Goal: Answer question/provide support: Share knowledge or assist other users

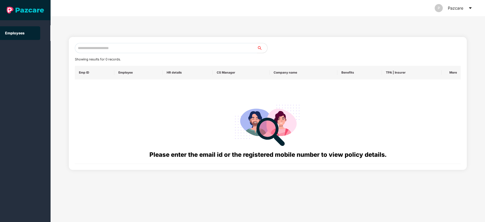
click at [473, 8] on header "P Pazcare" at bounding box center [268, 8] width 435 height 16
click at [472, 8] on icon "caret-down" at bounding box center [470, 8] width 4 height 4
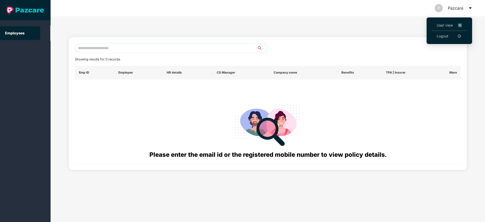
click at [445, 35] on link "Logout" at bounding box center [443, 36] width 12 height 6
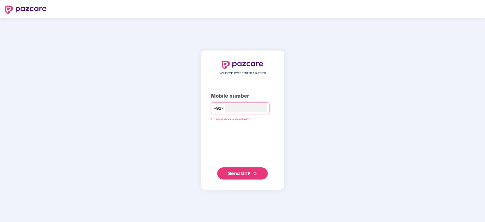
type input "**********"
click at [243, 171] on span "Send OTP" at bounding box center [239, 172] width 23 height 5
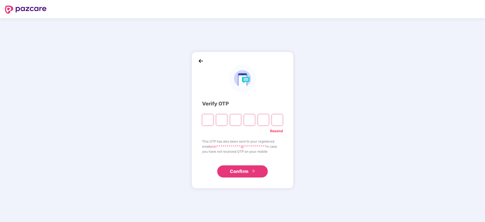
type input "*"
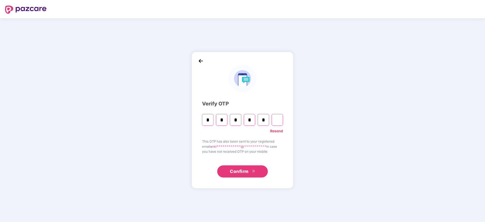
type input "*"
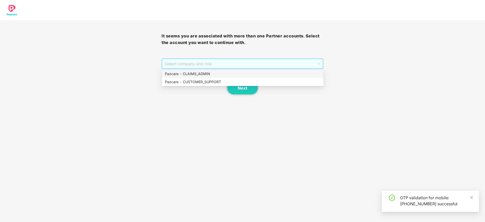
click at [193, 63] on span "Select company and role" at bounding box center [242, 64] width 155 height 10
click at [200, 84] on div "Pazcare - CUSTOMER_SUPPORT" at bounding box center [243, 82] width 156 height 6
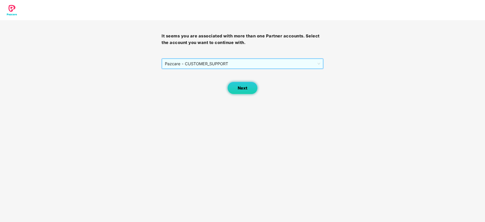
click at [240, 88] on span "Next" at bounding box center [243, 88] width 10 height 5
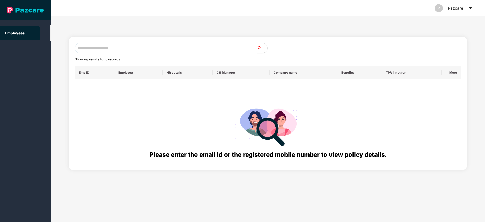
click at [110, 52] on input "text" at bounding box center [166, 48] width 182 height 10
paste input "**********"
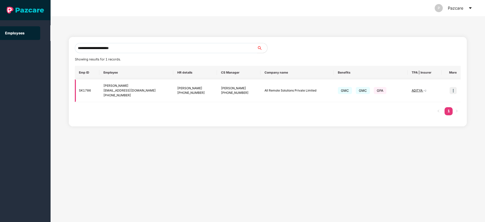
type input "**********"
click at [455, 91] on img at bounding box center [453, 90] width 7 height 7
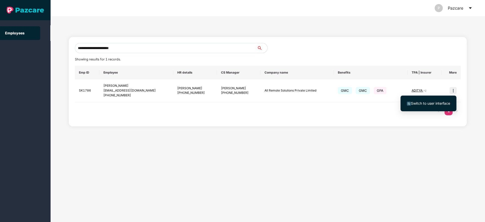
click at [434, 105] on span "Switch to user interface" at bounding box center [430, 103] width 39 height 4
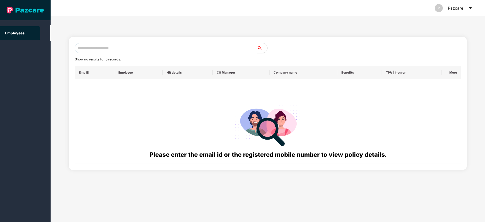
click at [87, 49] on input "text" at bounding box center [166, 48] width 182 height 10
paste input "**********"
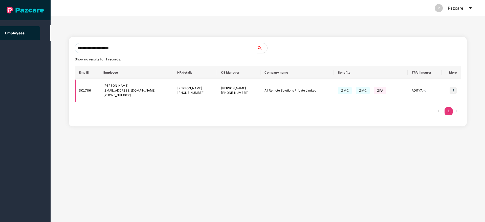
click at [417, 90] on span "ADITYA" at bounding box center [418, 91] width 12 height 4
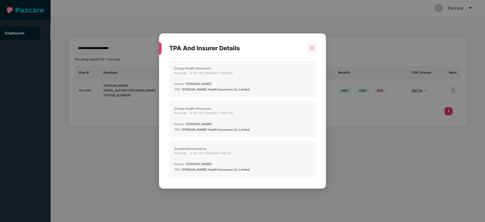
click at [309, 45] on div at bounding box center [312, 48] width 8 height 8
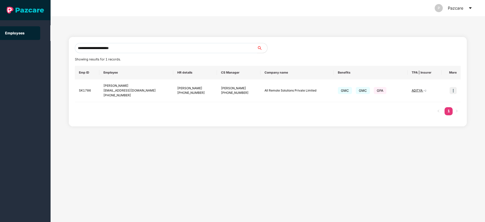
click at [93, 49] on input "**********" at bounding box center [166, 48] width 182 height 10
paste input "text"
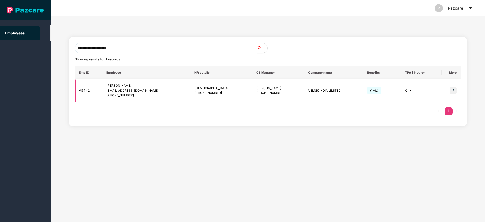
type input "**********"
click at [452, 92] on img at bounding box center [453, 90] width 7 height 7
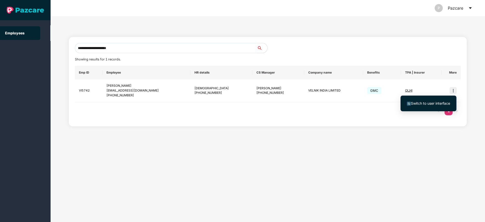
click at [424, 104] on span "Switch to user interface" at bounding box center [430, 103] width 39 height 4
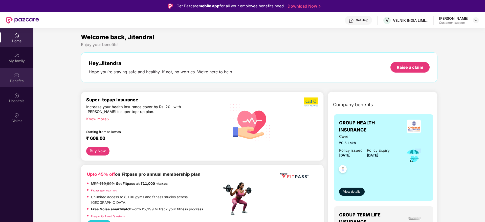
click at [28, 76] on div "Benefits" at bounding box center [16, 77] width 33 height 19
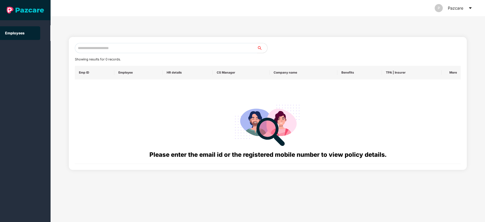
click at [83, 49] on input "text" at bounding box center [166, 48] width 182 height 10
paste input "**********"
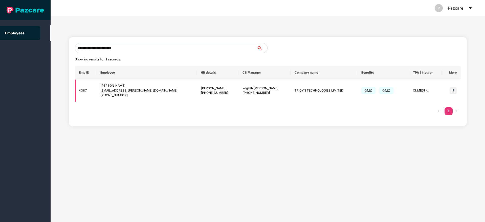
type input "**********"
click at [454, 90] on img at bounding box center [453, 90] width 7 height 7
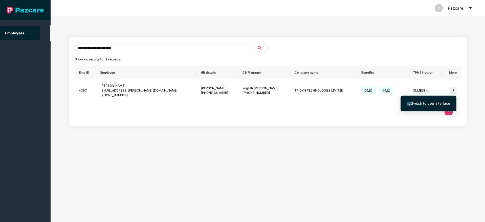
click at [421, 100] on li "Switch to user interface" at bounding box center [429, 103] width 56 height 11
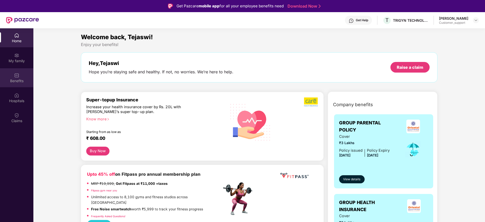
click at [17, 81] on div "Benefits" at bounding box center [16, 80] width 33 height 5
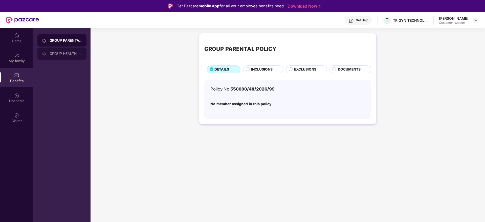
click at [67, 54] on div "GROUP HEALTH INSURANCE" at bounding box center [66, 54] width 33 height 4
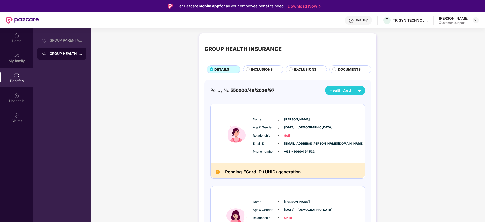
scroll to position [42, 0]
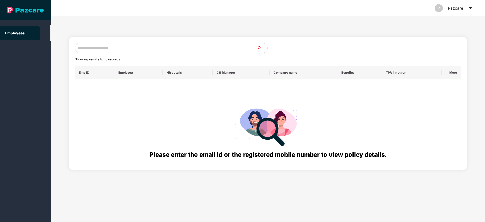
click at [92, 53] on div "Showing results for 0 records. Emp ID Employee HR details CS Manager Company na…" at bounding box center [268, 103] width 386 height 121
click at [96, 47] on input "text" at bounding box center [166, 48] width 182 height 10
paste input "**********"
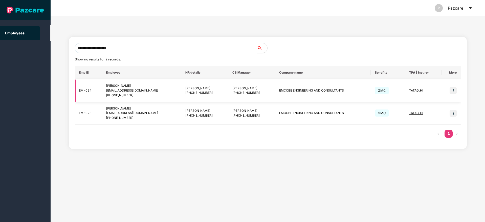
type input "**********"
click at [453, 89] on img at bounding box center [453, 90] width 7 height 7
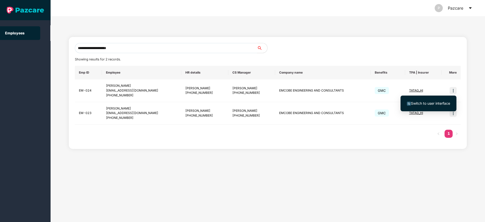
click at [436, 105] on span "Switch to user interface" at bounding box center [430, 103] width 39 height 4
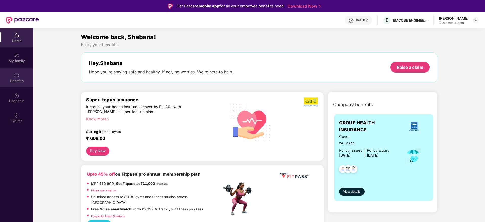
click at [15, 78] on div "Benefits" at bounding box center [16, 80] width 33 height 5
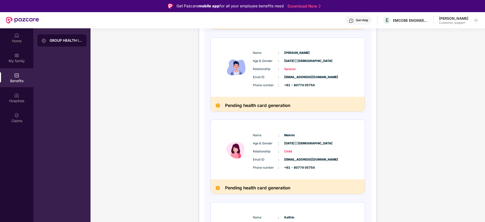
scroll to position [0, 0]
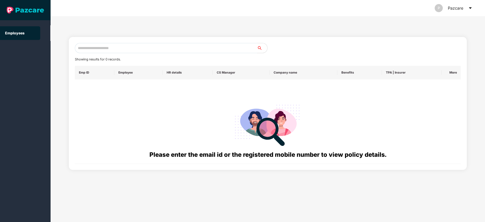
click at [99, 52] on input "text" at bounding box center [166, 48] width 182 height 10
paste input "**********"
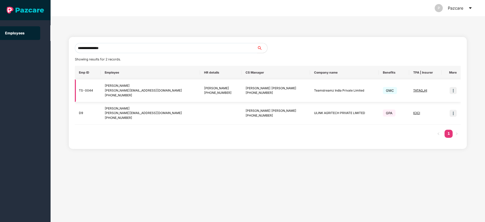
type input "**********"
click at [452, 90] on img at bounding box center [453, 90] width 7 height 7
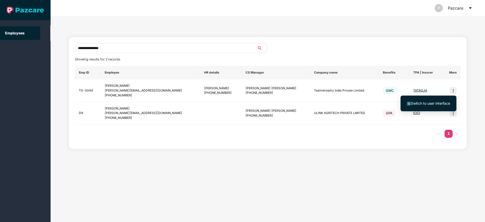
click at [433, 106] on span "Switch to user interface" at bounding box center [428, 104] width 43 height 6
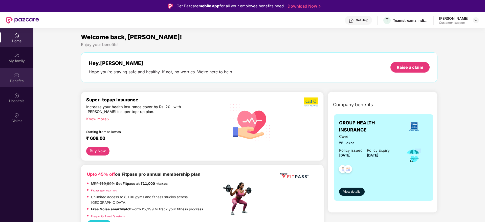
click at [19, 78] on div "Benefits" at bounding box center [16, 77] width 33 height 19
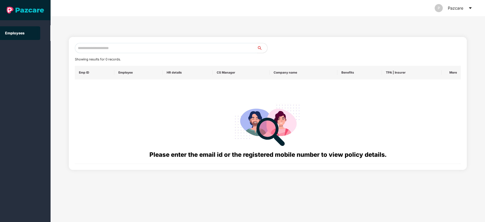
click at [92, 45] on input "text" at bounding box center [166, 48] width 182 height 10
paste input "**********"
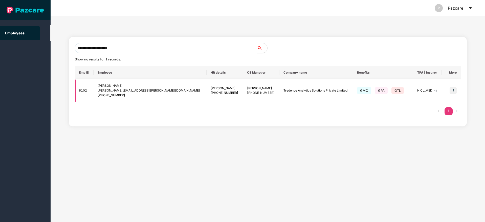
type input "**********"
click at [455, 89] on img at bounding box center [453, 90] width 7 height 7
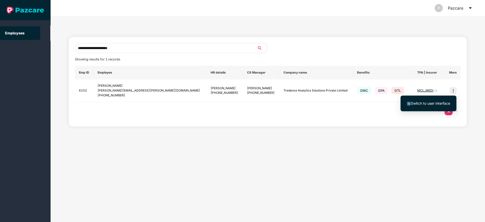
click at [439, 101] on span "Switch to user interface" at bounding box center [430, 103] width 39 height 4
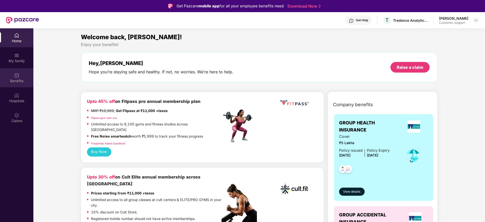
click at [27, 86] on div "Benefits" at bounding box center [16, 77] width 33 height 19
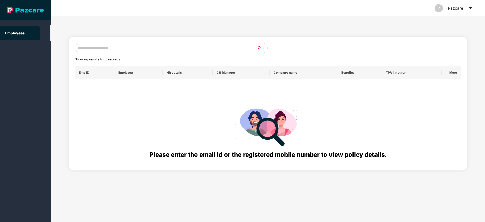
click at [105, 49] on input "text" at bounding box center [166, 48] width 182 height 10
paste input "**********"
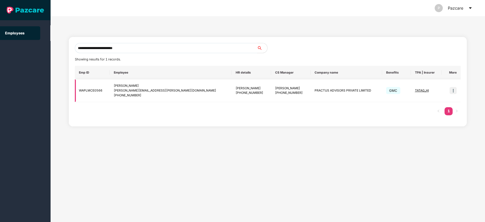
type input "**********"
click at [454, 91] on img at bounding box center [453, 90] width 7 height 7
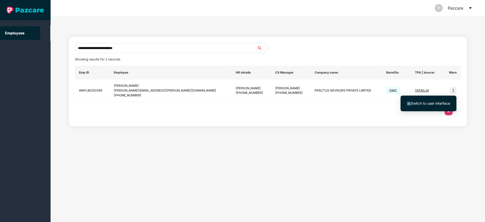
click at [431, 103] on span "Switch to user interface" at bounding box center [430, 103] width 39 height 4
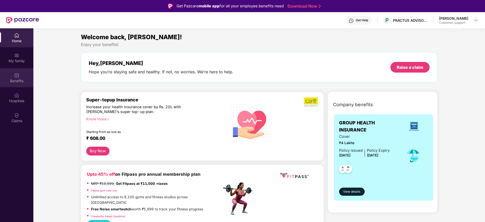
click at [13, 75] on div "Benefits" at bounding box center [16, 77] width 33 height 19
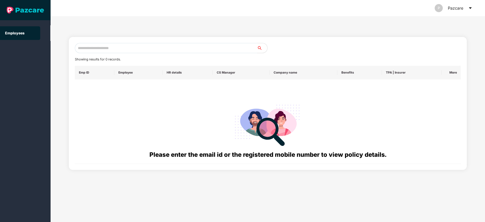
click at [105, 52] on input "text" at bounding box center [166, 48] width 182 height 10
paste input "**********"
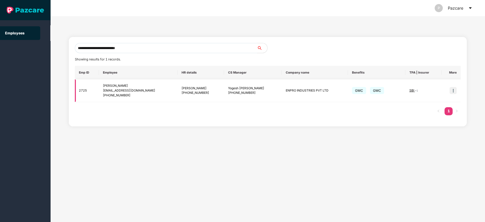
type input "**********"
click at [450, 90] on img at bounding box center [453, 90] width 7 height 7
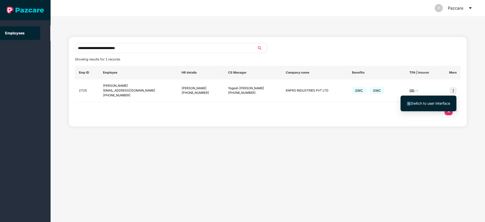
click at [434, 101] on span "Switch to user interface" at bounding box center [428, 104] width 43 height 6
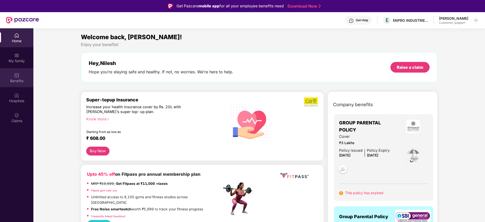
click at [0, 73] on div "Benefits" at bounding box center [16, 77] width 33 height 19
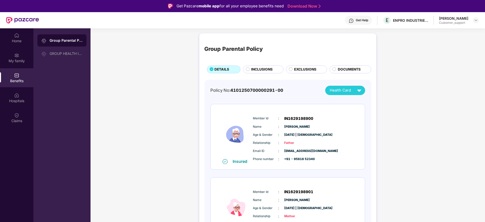
scroll to position [24, 0]
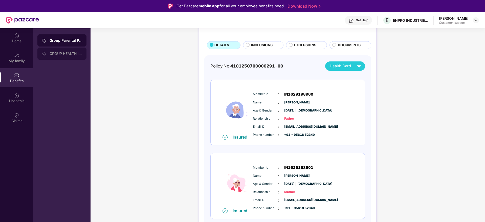
click at [56, 55] on div "GROUP HEALTH INSURANCE" at bounding box center [66, 54] width 33 height 4
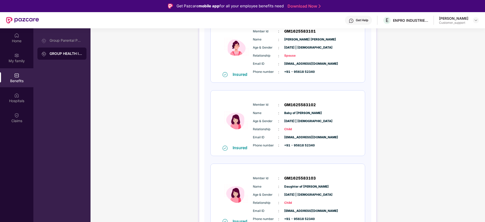
scroll to position [171, 0]
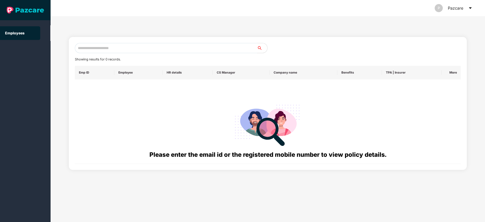
click at [83, 48] on input "text" at bounding box center [166, 48] width 182 height 10
paste input "**********"
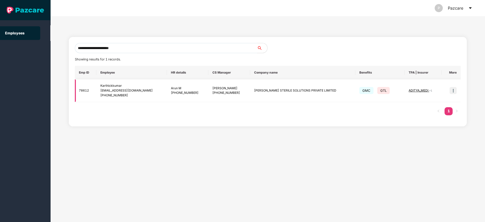
type input "**********"
click at [456, 90] on img at bounding box center [453, 90] width 7 height 7
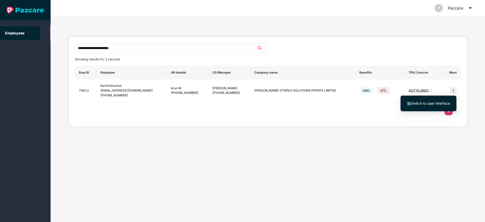
click at [417, 101] on span "Switch to user interface" at bounding box center [430, 103] width 39 height 4
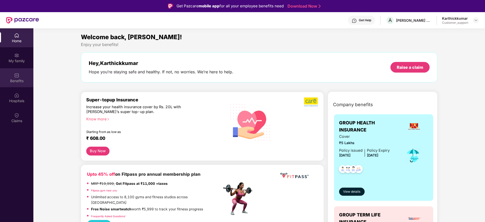
click at [15, 76] on img at bounding box center [16, 75] width 5 height 5
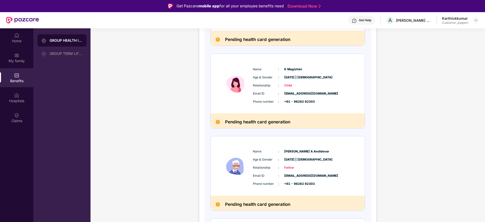
scroll to position [287, 0]
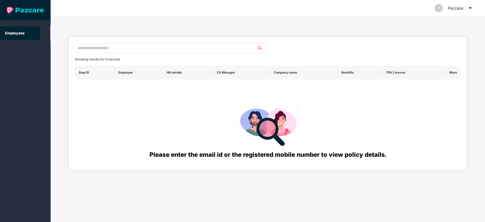
click at [89, 50] on input "text" at bounding box center [166, 48] width 182 height 10
paste input "**********"
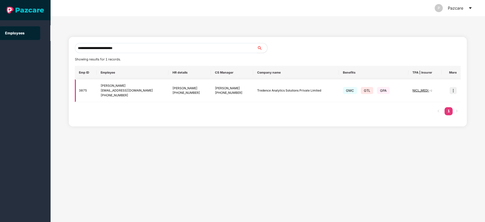
type input "**********"
click at [455, 89] on img at bounding box center [453, 90] width 7 height 7
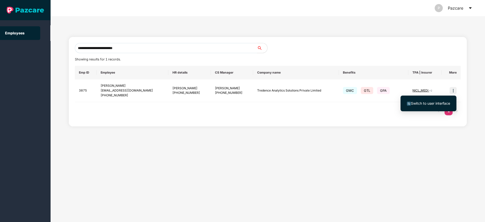
click at [428, 102] on span "Switch to user interface" at bounding box center [430, 103] width 39 height 4
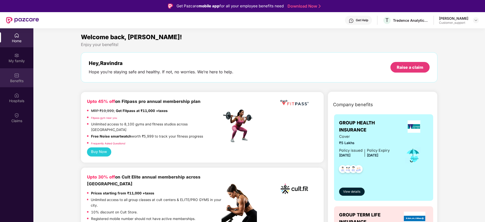
click at [5, 72] on div "Benefits" at bounding box center [16, 77] width 33 height 19
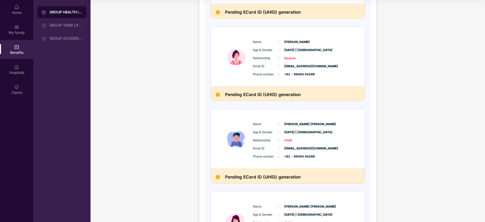
scroll to position [0, 0]
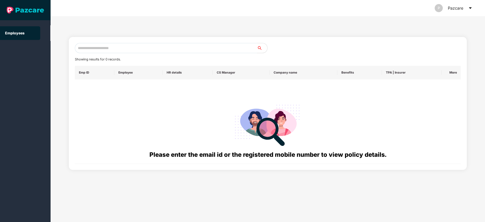
click at [469, 9] on icon "caret-down" at bounding box center [470, 8] width 4 height 4
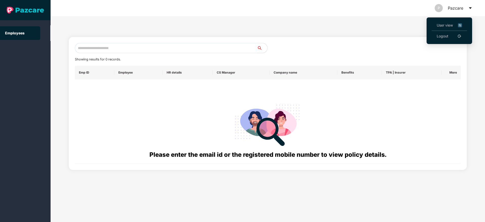
click at [444, 22] on li "User view" at bounding box center [449, 25] width 35 height 11
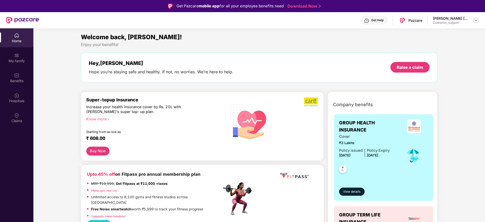
click at [476, 19] on img at bounding box center [476, 20] width 4 height 4
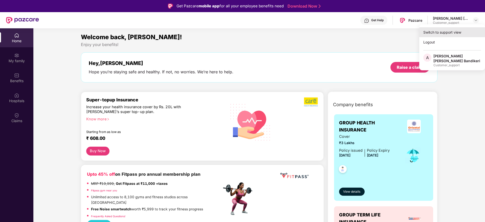
click at [440, 33] on div "Switch to support view" at bounding box center [452, 32] width 66 height 10
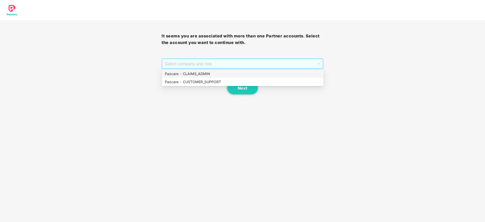
click at [268, 64] on span "Select company and role" at bounding box center [242, 64] width 155 height 10
click at [197, 74] on div "Pazcare - CLAIMS_ADMIN" at bounding box center [243, 74] width 156 height 6
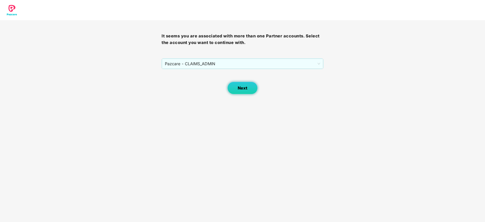
click at [249, 89] on button "Next" at bounding box center [242, 88] width 30 height 13
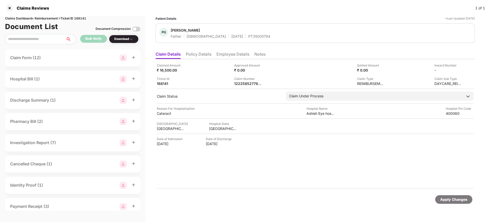
click at [197, 53] on li "Policy Details" at bounding box center [199, 55] width 26 height 7
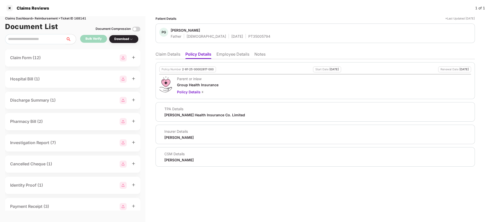
click at [174, 53] on li "Claim Details" at bounding box center [168, 55] width 25 height 7
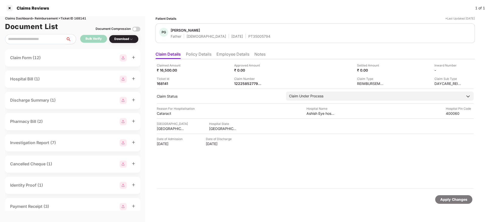
click at [225, 50] on ul "Claim Details Policy Details Employee Details Notes" at bounding box center [315, 54] width 319 height 10
click at [228, 53] on li "Employee Details" at bounding box center [233, 55] width 33 height 7
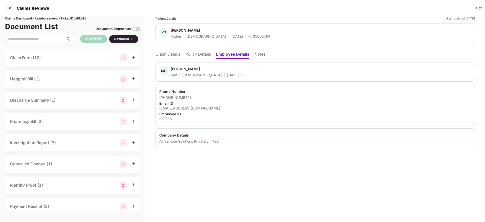
click at [185, 107] on div "mgupta@intellisurvey.com" at bounding box center [315, 108] width 312 height 5
copy div "mgupta@intellisurvey.com"
click at [196, 55] on li "Policy Details" at bounding box center [198, 55] width 26 height 7
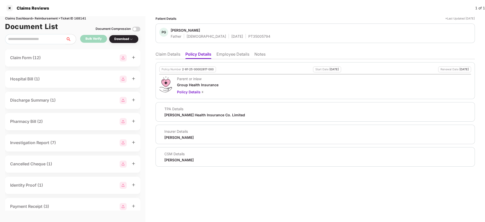
click at [172, 58] on li "Claim Details" at bounding box center [168, 55] width 25 height 7
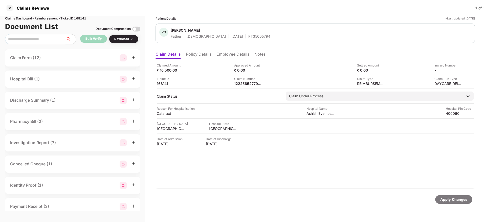
click at [209, 53] on li "Policy Details" at bounding box center [199, 55] width 26 height 7
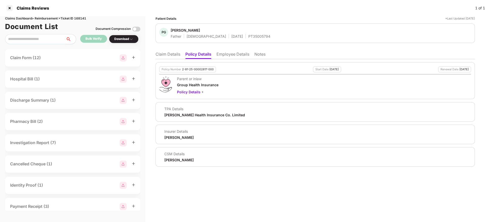
click at [176, 54] on li "Claim Details" at bounding box center [168, 55] width 25 height 7
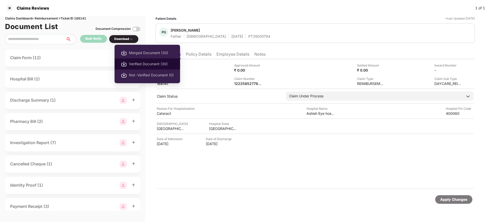
click at [140, 59] on li "Verified Document (30)" at bounding box center [148, 63] width 66 height 11
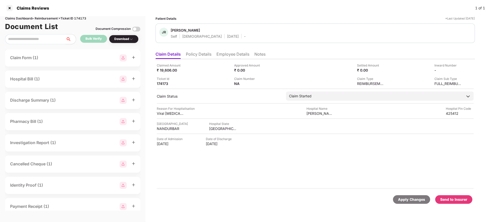
click at [206, 57] on li "Policy Details" at bounding box center [199, 55] width 26 height 7
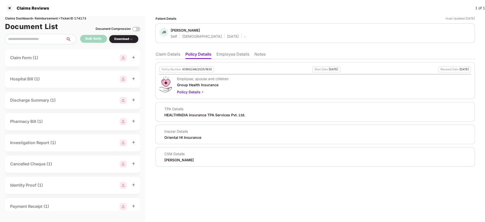
click at [227, 57] on li "Employee Details" at bounding box center [233, 55] width 33 height 7
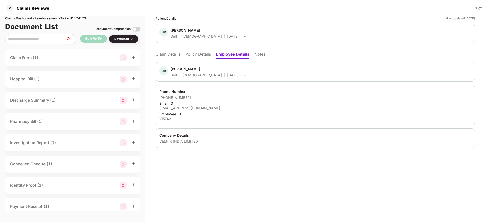
click at [180, 106] on div "[EMAIL_ADDRESS][DOMAIN_NAME]" at bounding box center [315, 108] width 312 height 5
copy div "jeetupatil17@gmail.com"
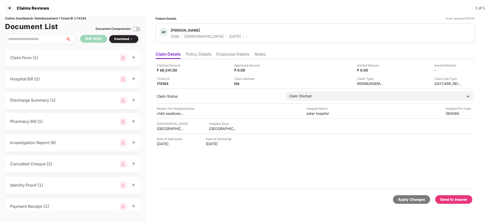
click at [196, 54] on li "Policy Details" at bounding box center [199, 55] width 26 height 7
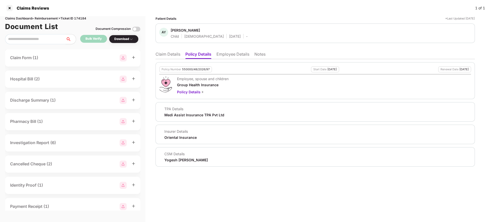
click at [229, 53] on li "Employee Details" at bounding box center [233, 55] width 33 height 7
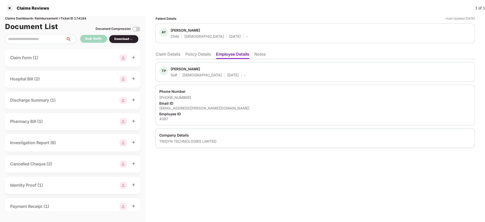
click at [184, 110] on div "tejaswi.potluri@trigyn.com" at bounding box center [315, 108] width 312 height 5
click at [184, 110] on div "[EMAIL_ADDRESS][PERSON_NAME][DOMAIN_NAME]" at bounding box center [315, 108] width 312 height 5
copy div "[EMAIL_ADDRESS][PERSON_NAME][DOMAIN_NAME]"
click at [206, 54] on li "Policy Details" at bounding box center [198, 55] width 26 height 7
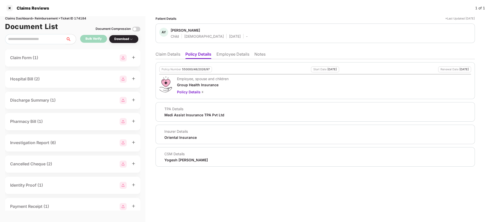
click at [169, 54] on li "Claim Details" at bounding box center [168, 55] width 25 height 7
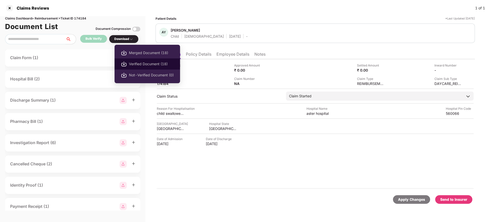
click at [139, 62] on span "Verified Document (18)" at bounding box center [151, 64] width 45 height 6
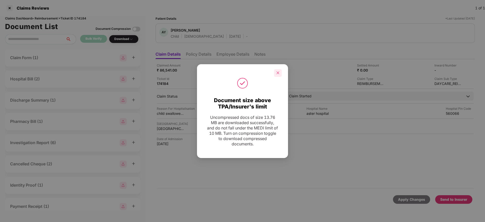
click at [277, 70] on div at bounding box center [278, 73] width 8 height 8
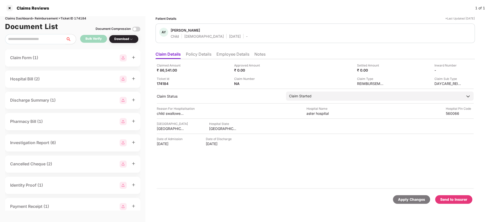
click at [204, 56] on li "Policy Details" at bounding box center [199, 55] width 26 height 7
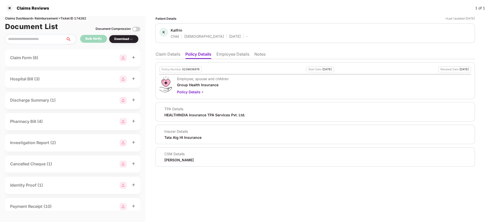
click at [172, 58] on li "Claim Details" at bounding box center [168, 55] width 25 height 7
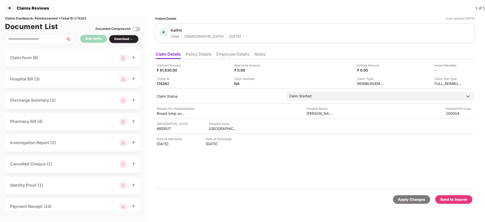
click at [206, 58] on li "Policy Details" at bounding box center [199, 55] width 26 height 7
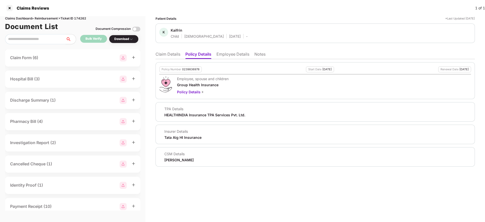
click at [230, 56] on li "Employee Details" at bounding box center [233, 55] width 33 height 7
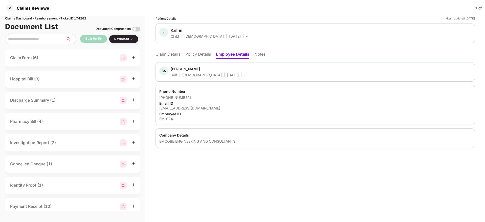
click at [180, 106] on div "jaismehrin09@gmail.com" at bounding box center [315, 108] width 312 height 5
copy div "jaismehrin09@gmail.com"
click at [190, 52] on li "Policy Details" at bounding box center [198, 55] width 26 height 7
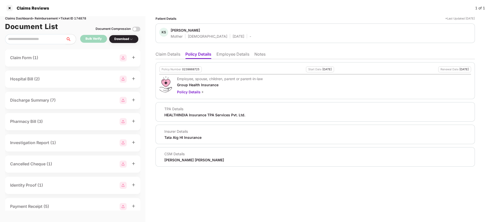
click at [227, 58] on li "Employee Details" at bounding box center [233, 55] width 33 height 7
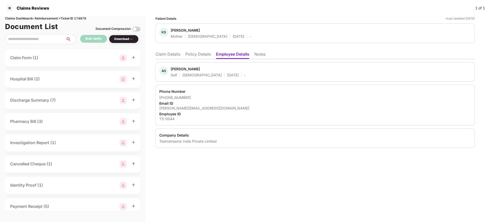
click at [198, 56] on li "Policy Details" at bounding box center [198, 55] width 26 height 7
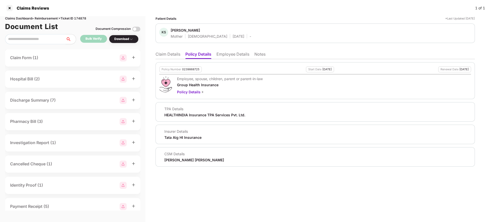
click at [177, 54] on li "Claim Details" at bounding box center [168, 55] width 25 height 7
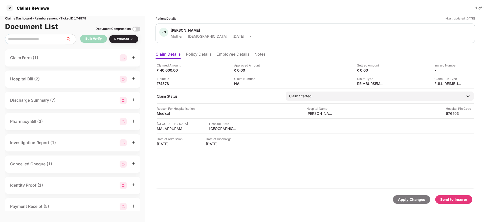
click at [225, 53] on li "Employee Details" at bounding box center [233, 55] width 33 height 7
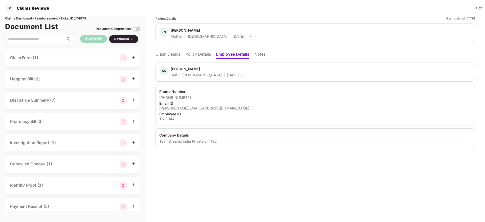
click at [175, 108] on div "[PERSON_NAME][EMAIL_ADDRESS][DOMAIN_NAME]" at bounding box center [315, 108] width 312 height 5
copy div "[PERSON_NAME][EMAIL_ADDRESS][DOMAIN_NAME]"
click at [200, 53] on li "Policy Details" at bounding box center [198, 55] width 26 height 7
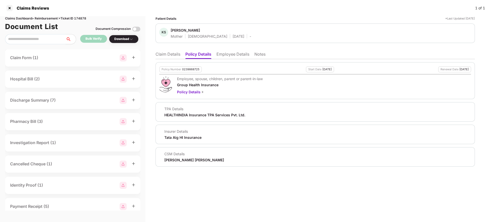
click at [171, 53] on li "Claim Details" at bounding box center [168, 55] width 25 height 7
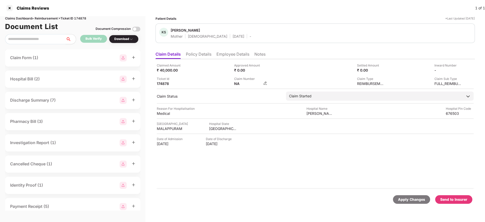
click at [265, 83] on img at bounding box center [265, 83] width 4 height 4
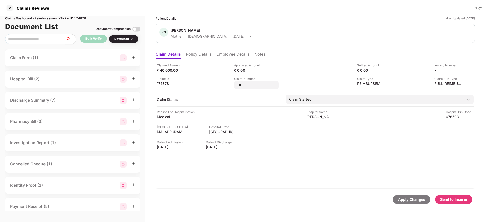
type input "*"
type input "**********"
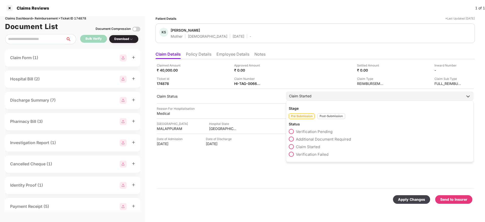
click at [327, 119] on div "Post-Submission" at bounding box center [331, 116] width 28 height 6
click at [292, 140] on span at bounding box center [291, 139] width 5 height 5
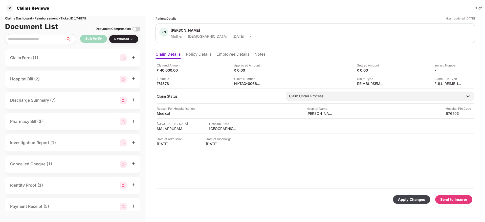
click at [408, 200] on div "Apply Changes" at bounding box center [411, 200] width 27 height 6
click at [198, 56] on li "Policy Details" at bounding box center [199, 55] width 26 height 7
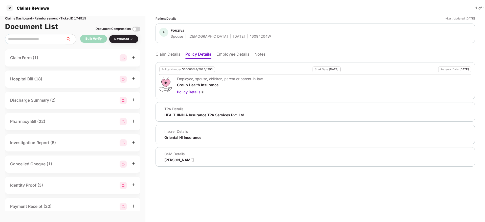
click at [228, 55] on li "Employee Details" at bounding box center [233, 55] width 33 height 7
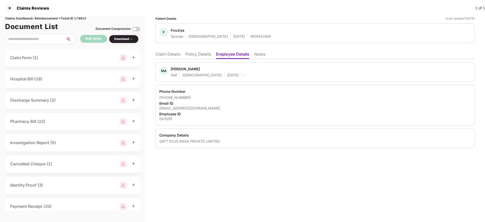
click at [201, 55] on li "Policy Details" at bounding box center [198, 55] width 26 height 7
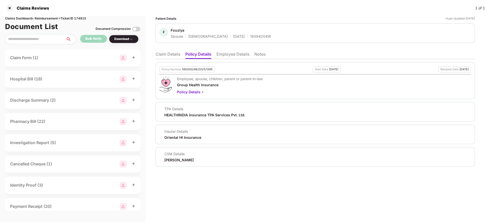
click at [165, 54] on li "Claim Details" at bounding box center [168, 55] width 25 height 7
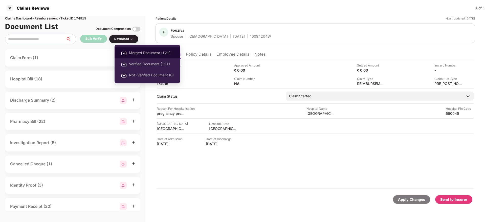
click at [139, 56] on li "Merged Document (121)" at bounding box center [148, 52] width 66 height 11
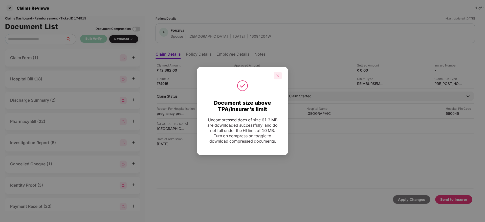
click at [280, 76] on div at bounding box center [278, 76] width 8 height 8
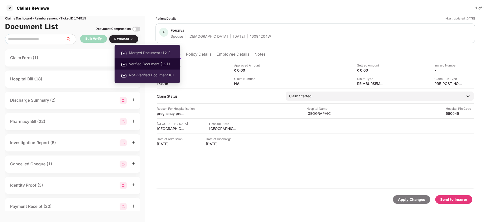
click at [145, 66] on span "Verified Document (121)" at bounding box center [151, 64] width 45 height 6
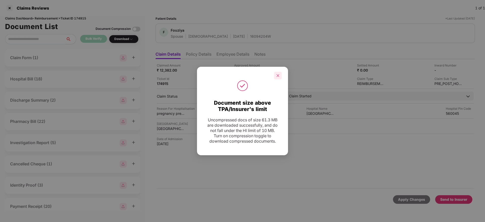
click at [278, 75] on icon "close" at bounding box center [278, 76] width 4 height 4
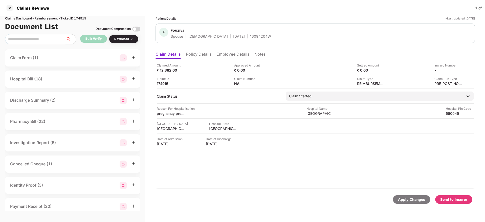
click at [204, 57] on li "Policy Details" at bounding box center [199, 55] width 26 height 7
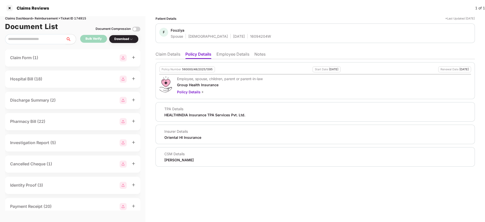
click at [170, 54] on li "Claim Details" at bounding box center [168, 55] width 25 height 7
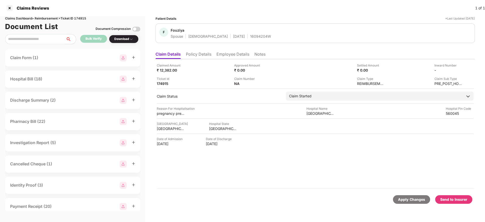
drag, startPoint x: 201, startPoint y: 49, endPoint x: 201, endPoint y: 55, distance: 5.3
click at [201, 55] on ul "Claim Details Policy Details Employee Details Notes" at bounding box center [315, 54] width 319 height 10
click at [201, 55] on li "Policy Details" at bounding box center [199, 55] width 26 height 7
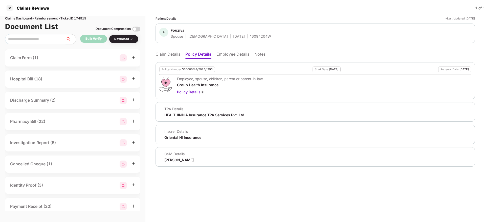
click at [231, 55] on li "Employee Details" at bounding box center [233, 55] width 33 height 7
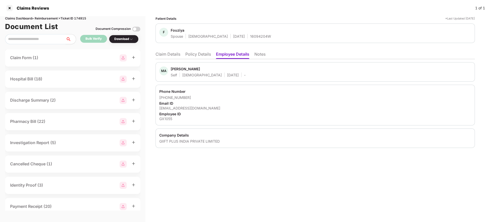
click at [196, 56] on li "Policy Details" at bounding box center [198, 55] width 26 height 7
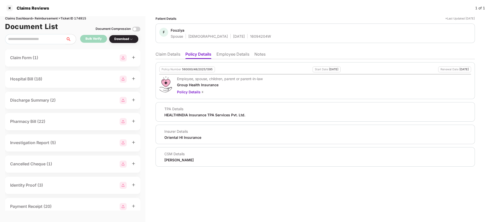
click at [164, 55] on li "Claim Details" at bounding box center [168, 55] width 25 height 7
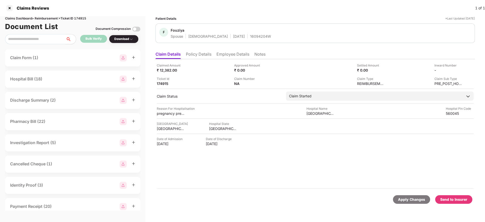
click at [447, 198] on div "Send to Insurer" at bounding box center [453, 200] width 27 height 6
click at [213, 55] on ul "Claim Details Policy Details Employee Details Notes" at bounding box center [315, 54] width 319 height 10
click at [207, 55] on li "Policy Details" at bounding box center [199, 55] width 26 height 7
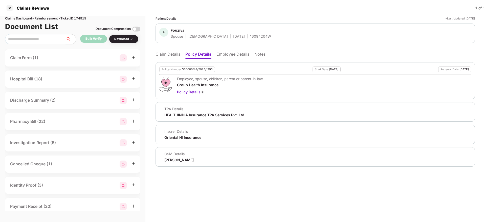
click at [165, 56] on li "Claim Details" at bounding box center [168, 55] width 25 height 7
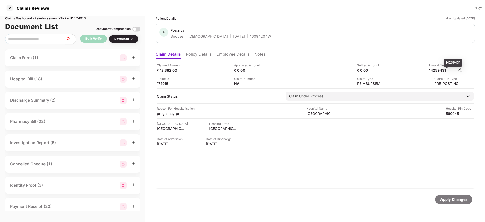
click at [438, 70] on div "14259431" at bounding box center [443, 70] width 28 height 5
copy div "14259431"
click at [250, 36] on div "16094204W" at bounding box center [260, 36] width 21 height 5
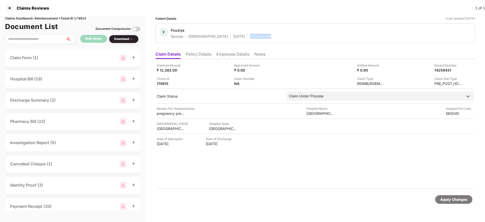
copy div "16094204W"
click at [230, 52] on li "Employee Details" at bounding box center [233, 55] width 33 height 7
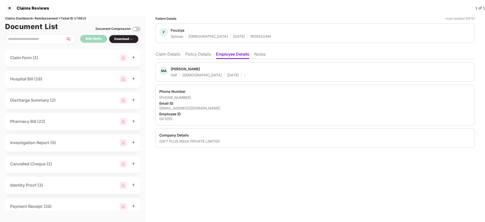
click at [165, 58] on li "Claim Details" at bounding box center [168, 55] width 25 height 7
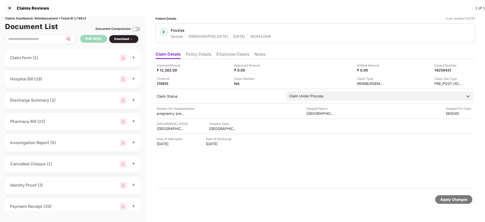
click at [206, 56] on li "Policy Details" at bounding box center [199, 55] width 26 height 7
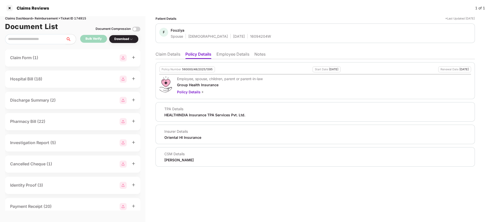
click at [170, 50] on ul "Claim Details Policy Details Employee Details Notes" at bounding box center [315, 54] width 319 height 10
click at [168, 53] on li "Claim Details" at bounding box center [168, 55] width 25 height 7
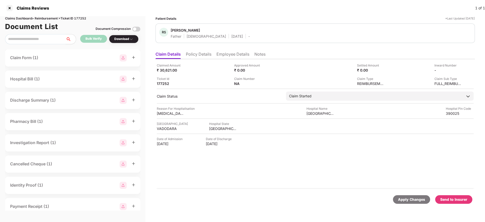
click at [194, 54] on li "Policy Details" at bounding box center [199, 55] width 26 height 7
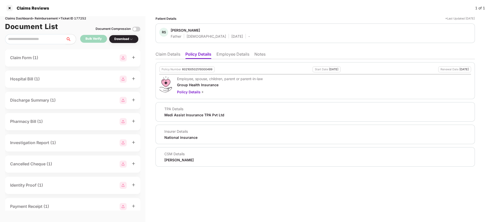
click at [235, 55] on li "Employee Details" at bounding box center [233, 55] width 33 height 7
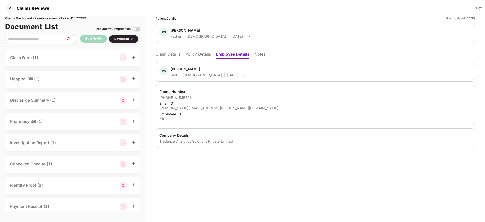
click at [196, 55] on li "Policy Details" at bounding box center [198, 55] width 26 height 7
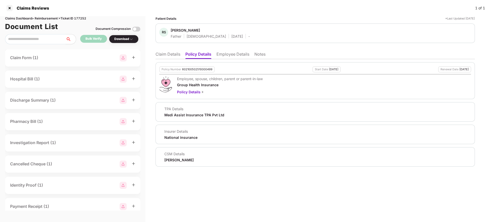
click at [163, 52] on li "Claim Details" at bounding box center [168, 55] width 25 height 7
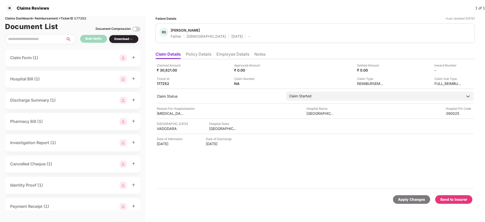
click at [226, 56] on li "Employee Details" at bounding box center [233, 55] width 33 height 7
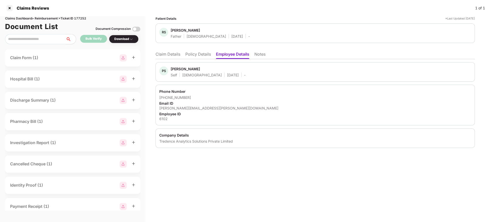
click at [181, 109] on div "[PERSON_NAME][EMAIL_ADDRESS][PERSON_NAME][DOMAIN_NAME]" at bounding box center [315, 108] width 312 height 5
copy div "[PERSON_NAME][EMAIL_ADDRESS][PERSON_NAME][DOMAIN_NAME]"
click at [195, 55] on li "Policy Details" at bounding box center [198, 55] width 26 height 7
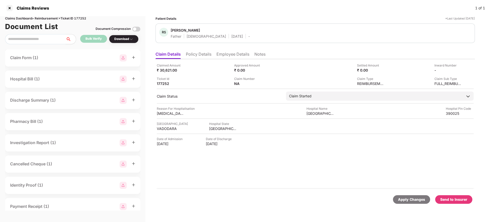
click at [196, 55] on li "Policy Details" at bounding box center [199, 55] width 26 height 7
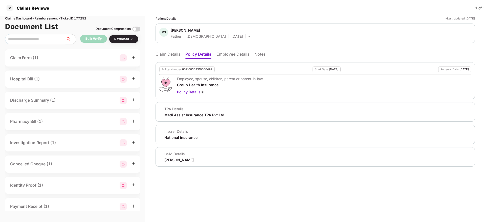
click at [227, 55] on li "Employee Details" at bounding box center [233, 55] width 33 height 7
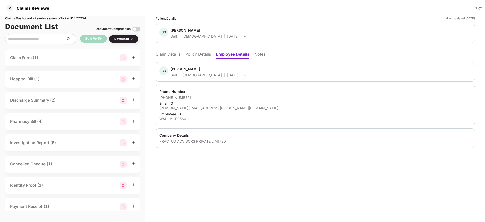
click at [198, 53] on li "Policy Details" at bounding box center [198, 55] width 26 height 7
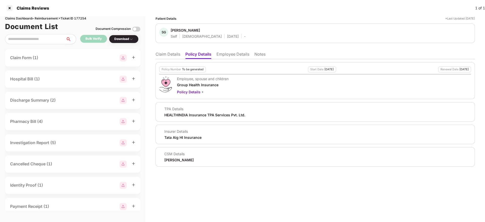
click at [163, 55] on li "Claim Details" at bounding box center [168, 55] width 25 height 7
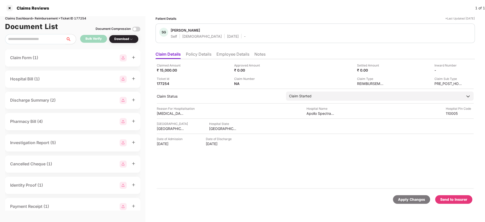
click at [194, 53] on li "Policy Details" at bounding box center [199, 55] width 26 height 7
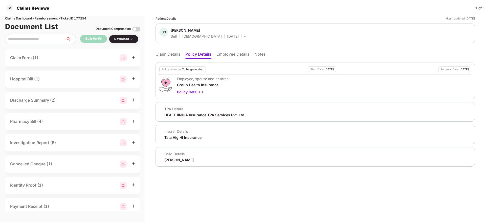
click at [167, 53] on li "Claim Details" at bounding box center [168, 55] width 25 height 7
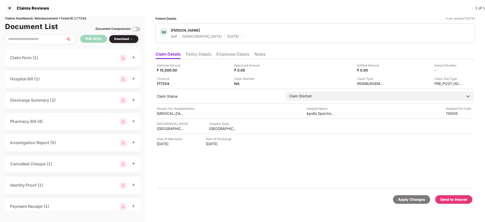
click at [200, 53] on li "Policy Details" at bounding box center [199, 55] width 26 height 7
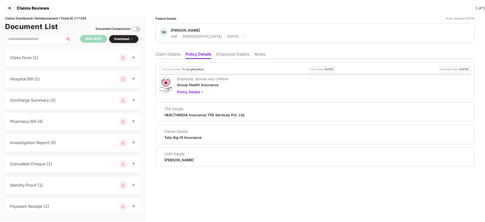
click at [167, 54] on li "Claim Details" at bounding box center [168, 55] width 25 height 7
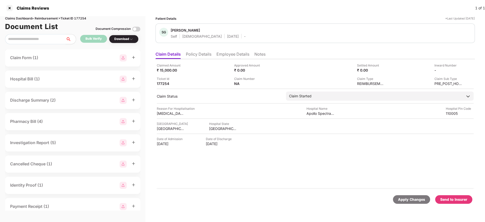
click at [234, 58] on li "Employee Details" at bounding box center [233, 55] width 33 height 7
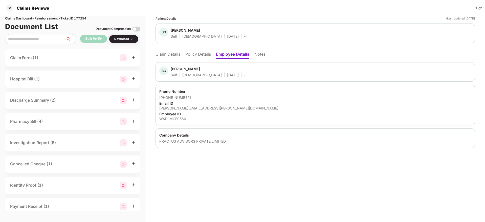
click at [182, 110] on div "sonal.goel@roibypractus.com" at bounding box center [315, 108] width 312 height 5
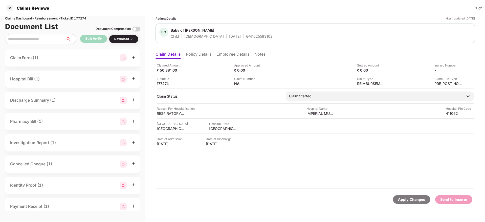
click at [198, 56] on li "Policy Details" at bounding box center [199, 55] width 26 height 7
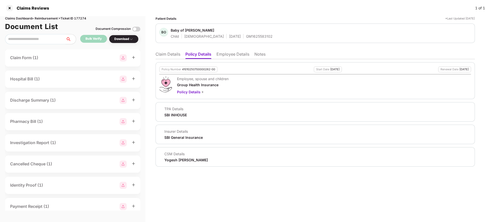
click at [230, 55] on li "Employee Details" at bounding box center [233, 55] width 33 height 7
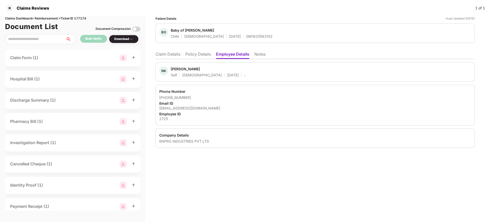
click at [206, 54] on li "Policy Details" at bounding box center [198, 55] width 26 height 7
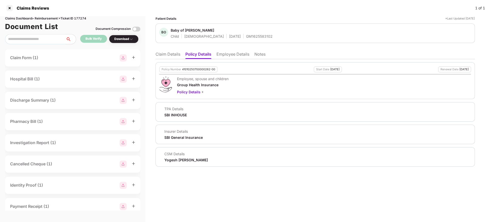
click at [165, 55] on li "Claim Details" at bounding box center [168, 55] width 25 height 7
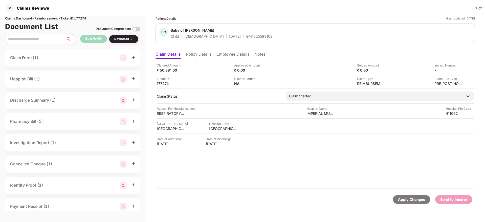
click at [225, 57] on li "Employee Details" at bounding box center [233, 55] width 33 height 7
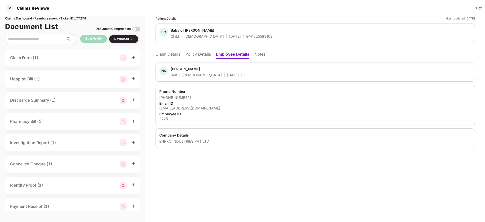
click at [189, 110] on div "nilesh.gaikwad@enproindia.com" at bounding box center [315, 108] width 312 height 5
copy div "nilesh.gaikwad@enproindia.com"
click at [198, 54] on li "Policy Details" at bounding box center [198, 55] width 26 height 7
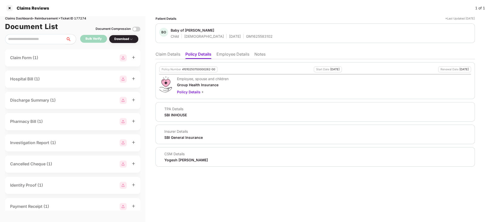
click at [171, 55] on li "Claim Details" at bounding box center [168, 55] width 25 height 7
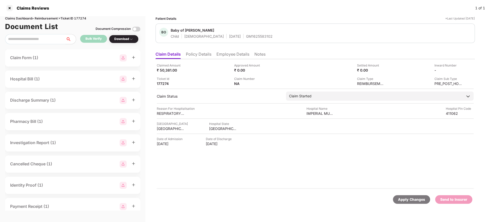
click at [200, 55] on li "Policy Details" at bounding box center [199, 55] width 26 height 7
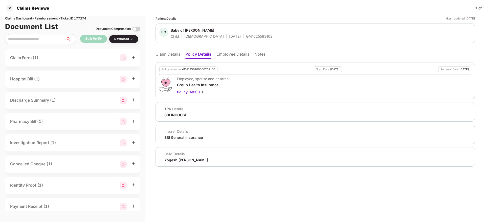
click at [168, 55] on li "Claim Details" at bounding box center [168, 55] width 25 height 7
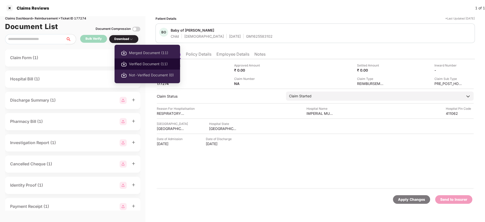
click at [138, 64] on span "Verified Document (11)" at bounding box center [151, 64] width 45 height 6
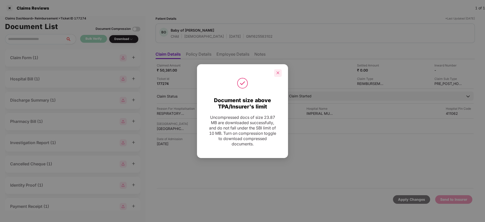
click at [280, 72] on div at bounding box center [278, 73] width 8 height 8
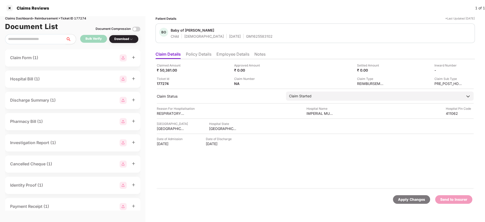
click at [223, 56] on li "Employee Details" at bounding box center [233, 55] width 33 height 7
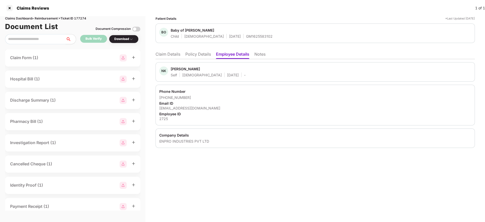
click at [163, 118] on div "2725" at bounding box center [315, 118] width 312 height 5
copy div "2725"
click at [206, 54] on li "Policy Details" at bounding box center [198, 55] width 26 height 7
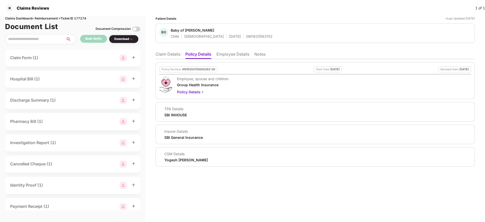
click at [165, 57] on li "Claim Details" at bounding box center [168, 55] width 25 height 7
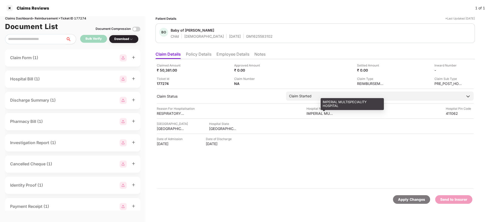
click at [311, 113] on div "IMPERIAL MULTISPECIALITY HOSPITAL" at bounding box center [321, 113] width 28 height 5
copy div "IMPERIAL MULTISPECIALITY HOSPITAL"
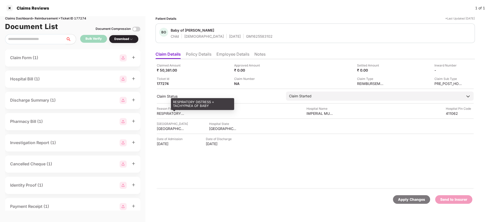
click at [162, 113] on div "RESPIRATORY DISTRESS + TACHYPNEA OF BABY" at bounding box center [171, 113] width 28 height 5
copy div "RESPIRATORY DISTRESS + TACHYPNEA OF BABY"
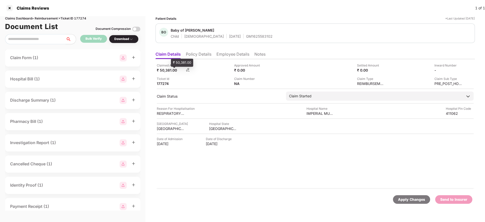
click at [167, 71] on div "₹ 50,381.00" at bounding box center [171, 70] width 28 height 5
copy div "50,381.00"
click at [462, 69] on img at bounding box center [460, 70] width 4 height 4
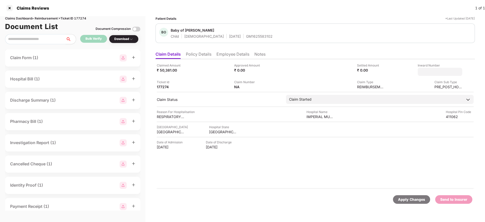
type input "**********"
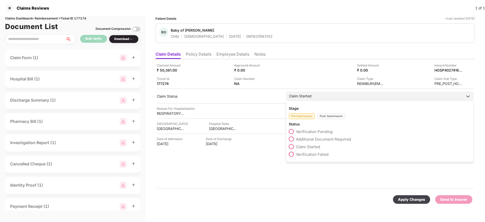
click at [320, 117] on div "Post-Submission" at bounding box center [331, 116] width 28 height 6
click at [292, 138] on span at bounding box center [291, 139] width 5 height 5
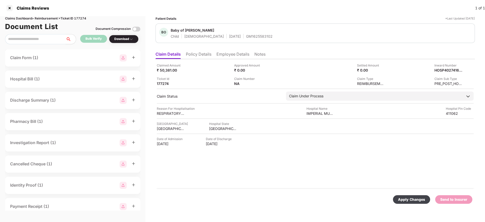
click at [412, 202] on div "Apply Changes" at bounding box center [411, 200] width 27 height 6
click at [191, 56] on li "Policy Details" at bounding box center [199, 55] width 26 height 7
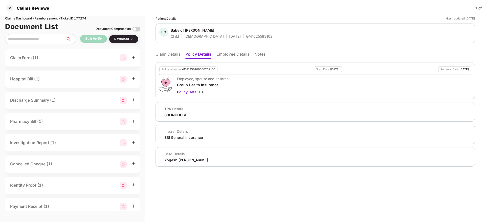
click at [224, 55] on li "Employee Details" at bounding box center [233, 55] width 33 height 7
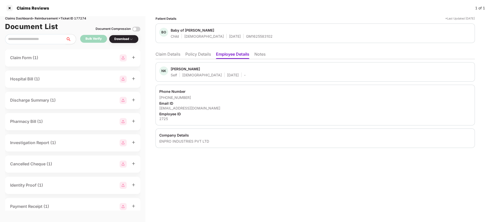
click at [202, 55] on li "Policy Details" at bounding box center [198, 55] width 26 height 7
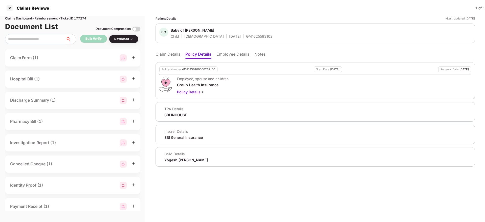
click at [170, 54] on li "Claim Details" at bounding box center [168, 55] width 25 height 7
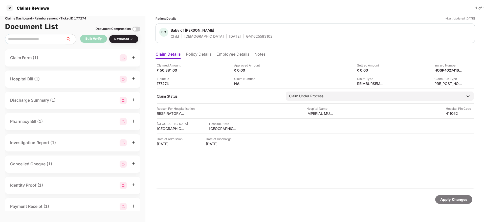
click at [193, 53] on li "Policy Details" at bounding box center [199, 55] width 26 height 7
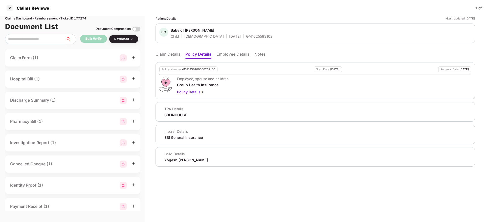
click at [169, 56] on li "Claim Details" at bounding box center [168, 55] width 25 height 7
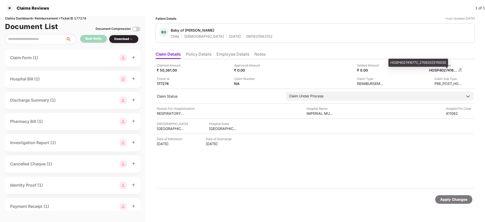
click at [439, 70] on div "HOSP4027416772_27092025110030" at bounding box center [443, 70] width 28 height 5
copy div "HOSP4027416772_27092025110030"
click at [246, 35] on div "GM1625583102" at bounding box center [259, 36] width 27 height 5
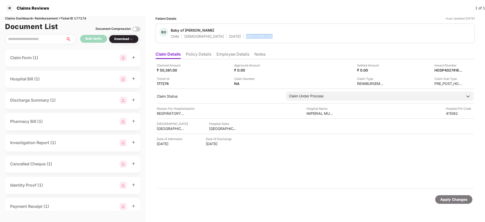
copy div "GM1625583102"
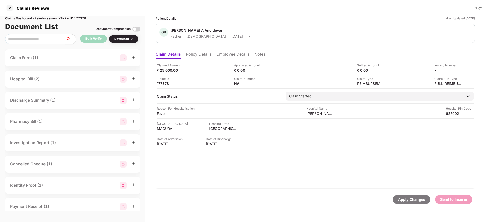
click at [207, 55] on li "Policy Details" at bounding box center [199, 55] width 26 height 7
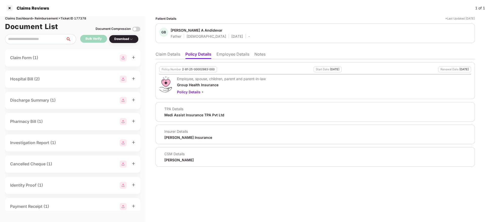
click at [229, 55] on li "Employee Details" at bounding box center [233, 55] width 33 height 7
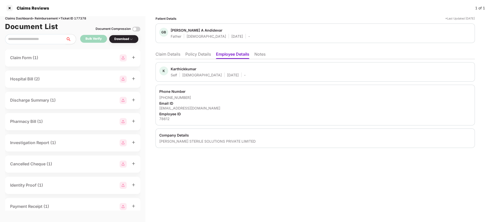
click at [185, 107] on div "[EMAIL_ADDRESS][DOMAIN_NAME]" at bounding box center [315, 108] width 312 height 5
copy div "[EMAIL_ADDRESS][DOMAIN_NAME]"
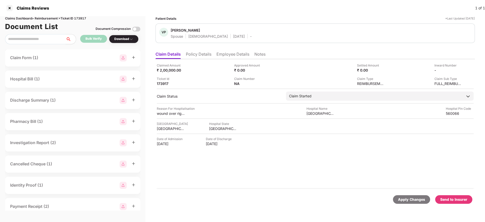
click at [203, 58] on li "Policy Details" at bounding box center [199, 55] width 26 height 7
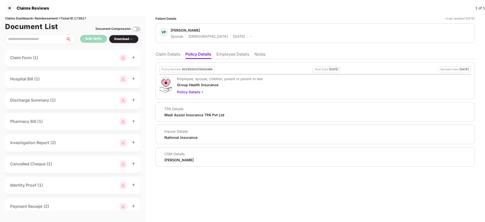
click at [224, 56] on li "Employee Details" at bounding box center [233, 55] width 33 height 7
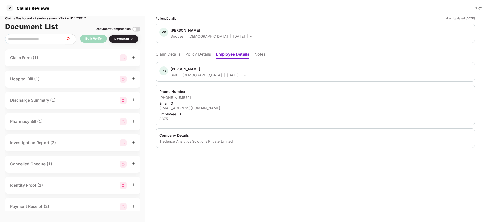
click at [192, 55] on li "Policy Details" at bounding box center [198, 55] width 26 height 7
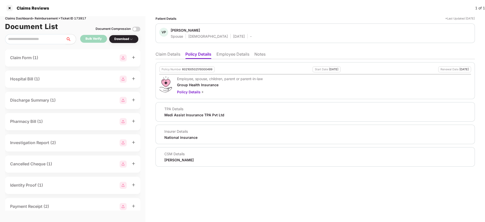
click at [159, 55] on li "Claim Details" at bounding box center [168, 55] width 25 height 7
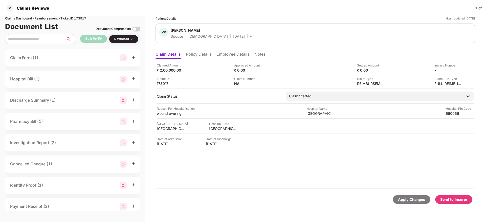
click at [159, 55] on li "Claim Details" at bounding box center [168, 55] width 25 height 7
click at [204, 56] on li "Policy Details" at bounding box center [199, 55] width 26 height 7
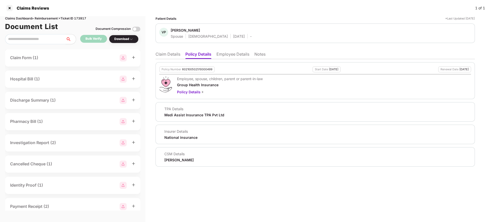
click at [174, 53] on li "Claim Details" at bounding box center [168, 55] width 25 height 7
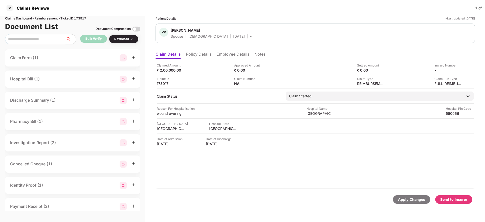
click at [226, 56] on li "Employee Details" at bounding box center [233, 55] width 33 height 7
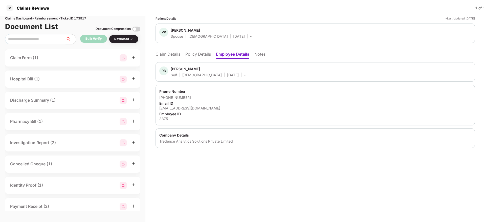
click at [175, 108] on div "ravindra.patil@tredence.com" at bounding box center [315, 108] width 312 height 5
copy div "ravindra.patil@tredence.com"
click at [190, 52] on li "Policy Details" at bounding box center [198, 55] width 26 height 7
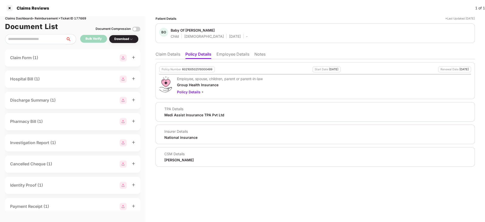
click at [231, 54] on li "Employee Details" at bounding box center [233, 55] width 33 height 7
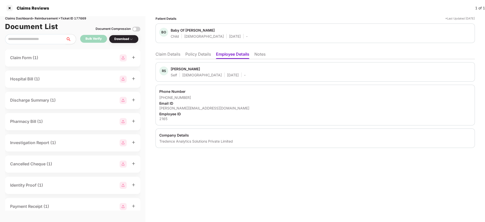
click at [209, 54] on li "Policy Details" at bounding box center [198, 55] width 26 height 7
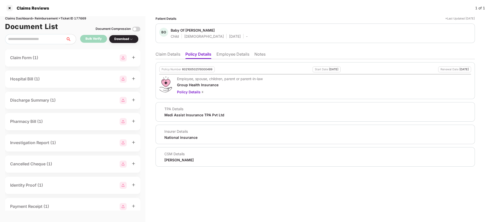
click at [169, 52] on li "Claim Details" at bounding box center [168, 55] width 25 height 7
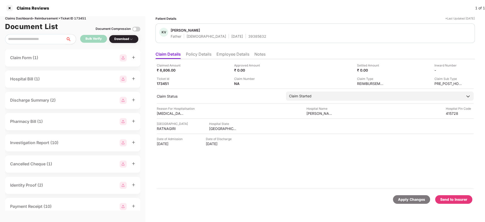
click at [197, 50] on ul "Claim Details Policy Details Employee Details Notes" at bounding box center [315, 54] width 319 height 10
click at [200, 52] on li "Policy Details" at bounding box center [199, 55] width 26 height 7
